Goal: Information Seeking & Learning: Learn about a topic

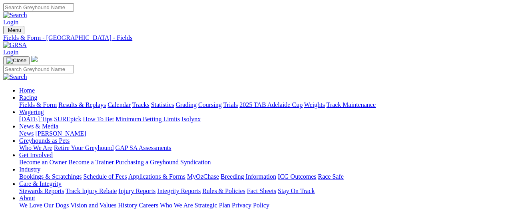
click at [94, 102] on link "Results & Replays" at bounding box center [82, 105] width 48 height 7
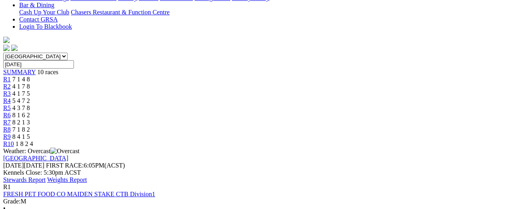
scroll to position [200, 0]
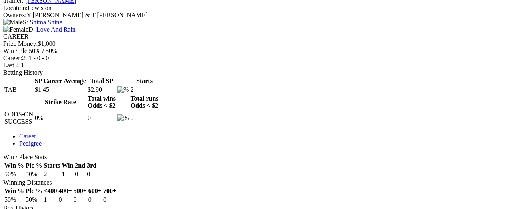
scroll to position [320, 0]
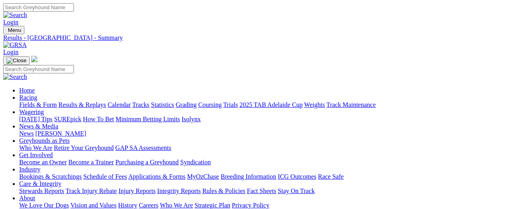
click at [26, 102] on link "Fields & Form" at bounding box center [38, 105] width 38 height 7
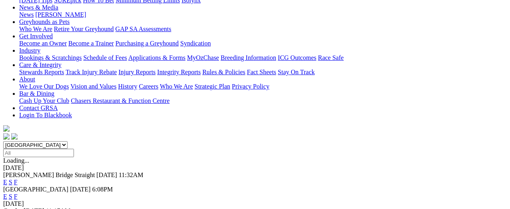
scroll to position [120, 0]
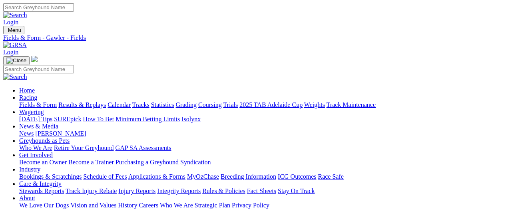
click at [46, 102] on link "Fields & Form" at bounding box center [38, 105] width 38 height 7
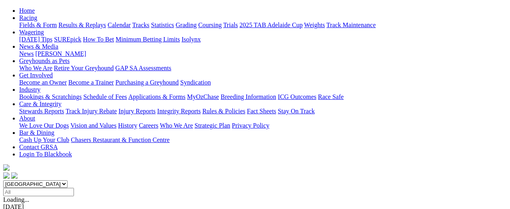
scroll to position [40, 0]
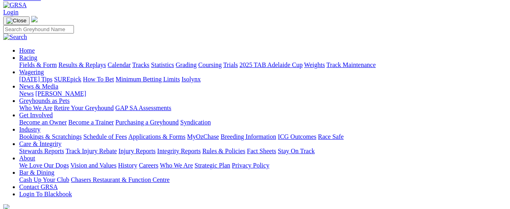
click at [106, 62] on link "Results & Replays" at bounding box center [82, 65] width 48 height 7
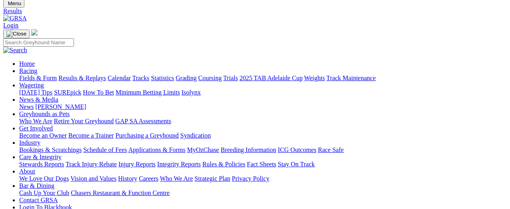
scroll to position [40, 0]
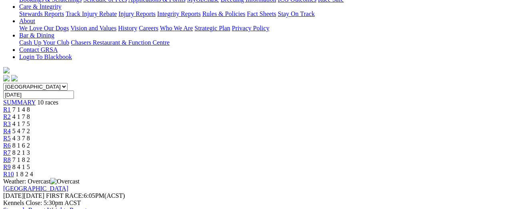
scroll to position [200, 0]
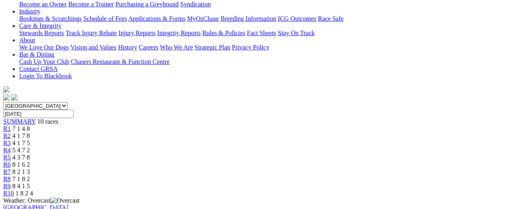
scroll to position [160, 0]
